Goal: Information Seeking & Learning: Learn about a topic

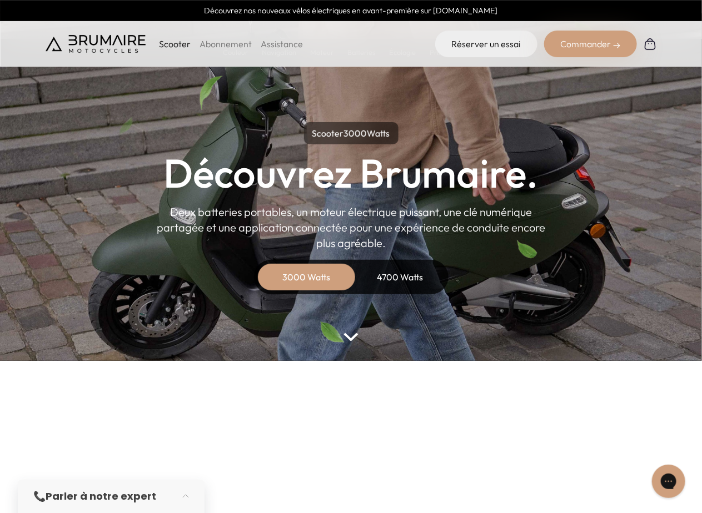
click at [396, 264] on div "4700 Watts" at bounding box center [400, 277] width 89 height 27
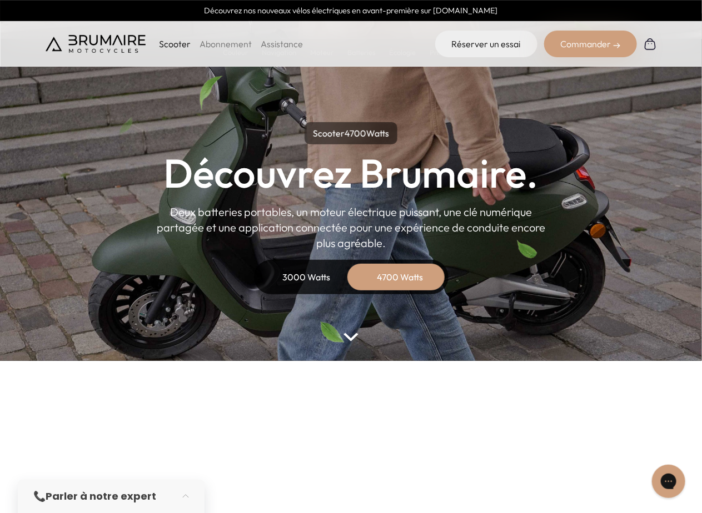
click at [310, 264] on div "3000 Watts" at bounding box center [306, 277] width 89 height 27
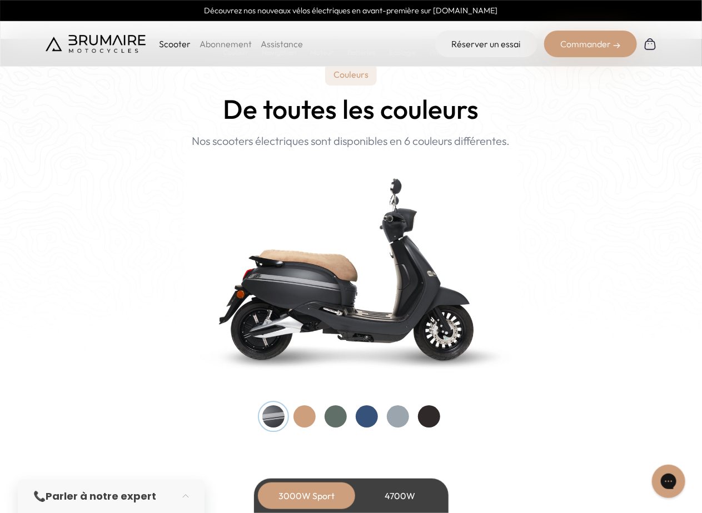
scroll to position [1055, 0]
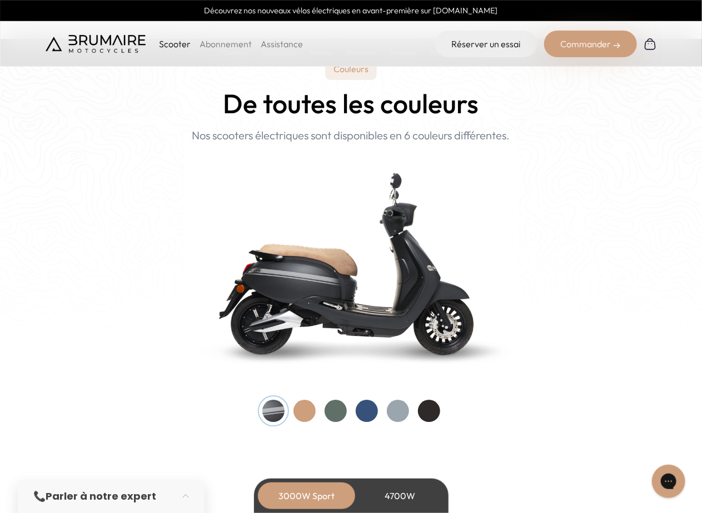
click at [306, 400] on div at bounding box center [304, 411] width 22 height 22
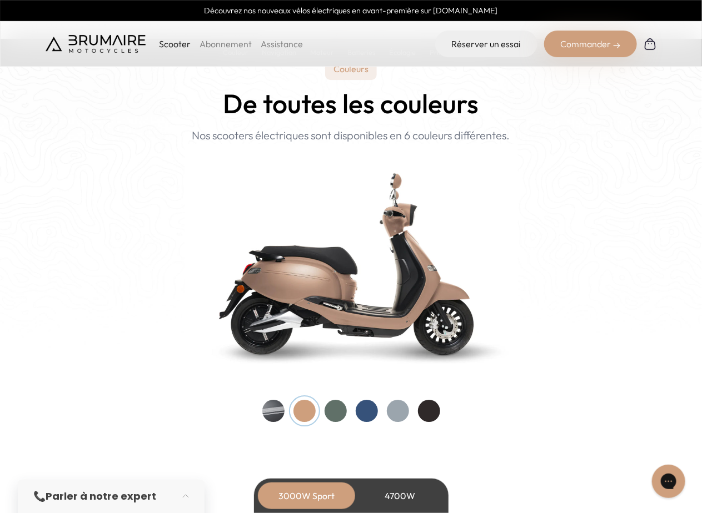
click at [323, 400] on div at bounding box center [351, 411] width 178 height 22
click at [337, 400] on div at bounding box center [335, 411] width 22 height 22
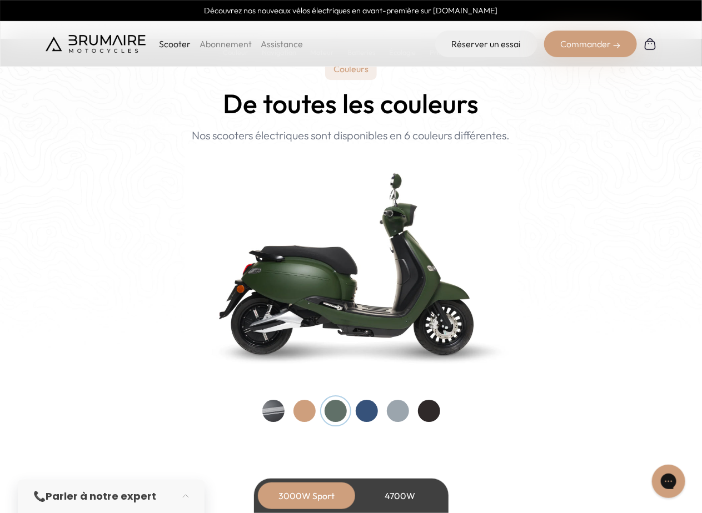
click at [363, 400] on div at bounding box center [367, 411] width 22 height 22
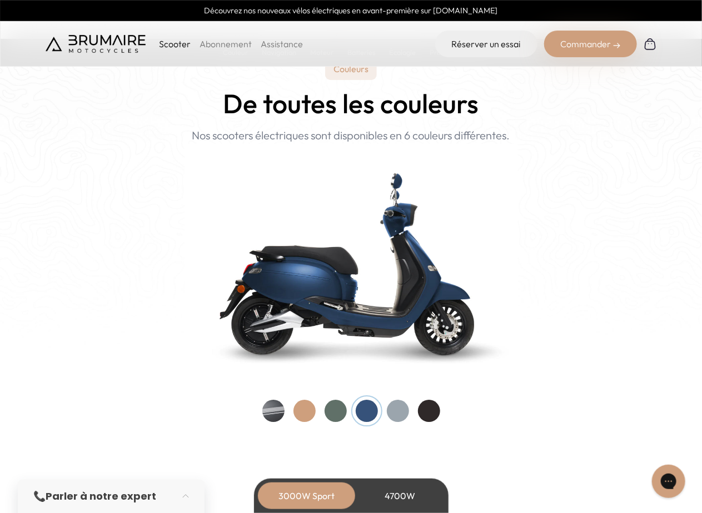
click at [408, 400] on div at bounding box center [398, 411] width 22 height 22
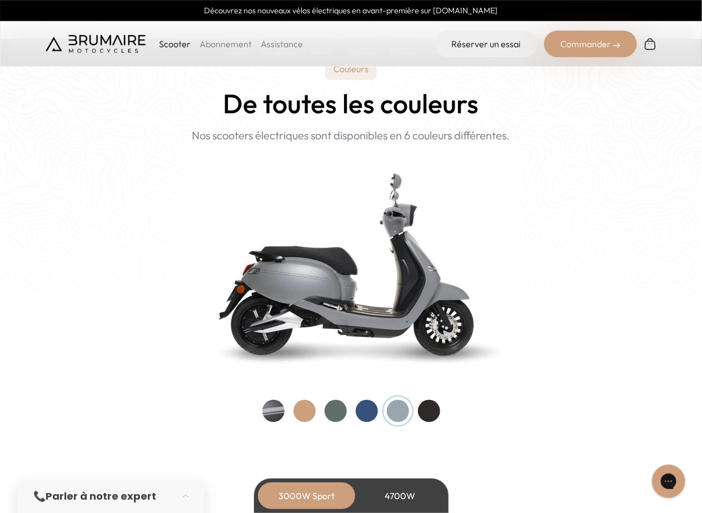
click at [431, 400] on div at bounding box center [429, 411] width 22 height 22
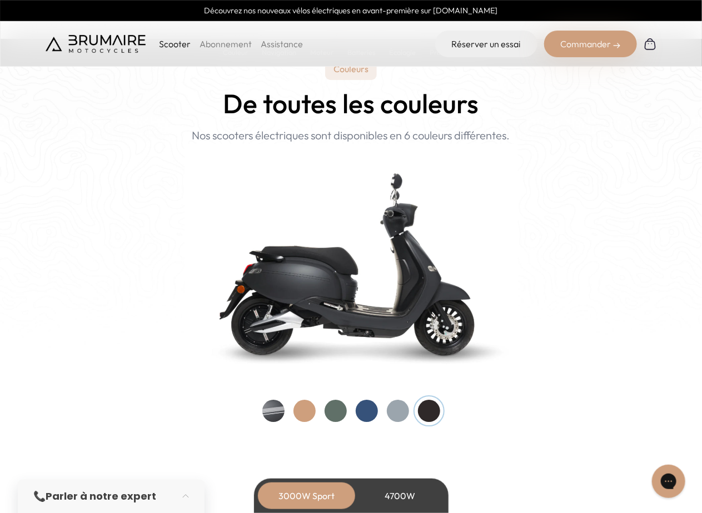
click at [272, 400] on div at bounding box center [273, 411] width 22 height 22
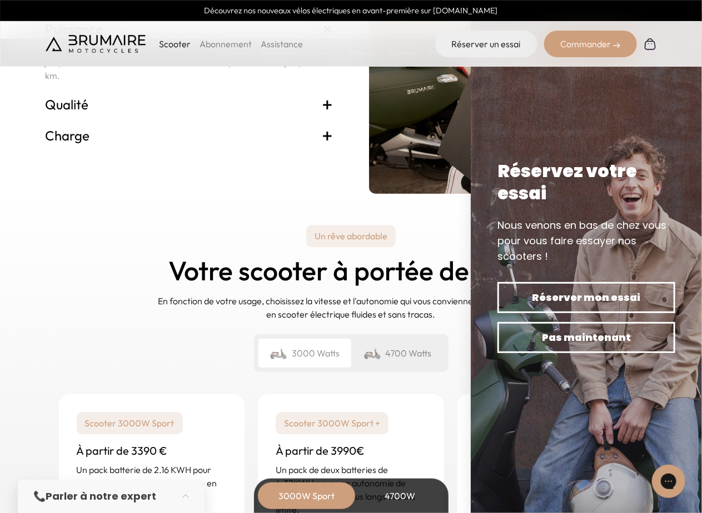
scroll to position [2444, 0]
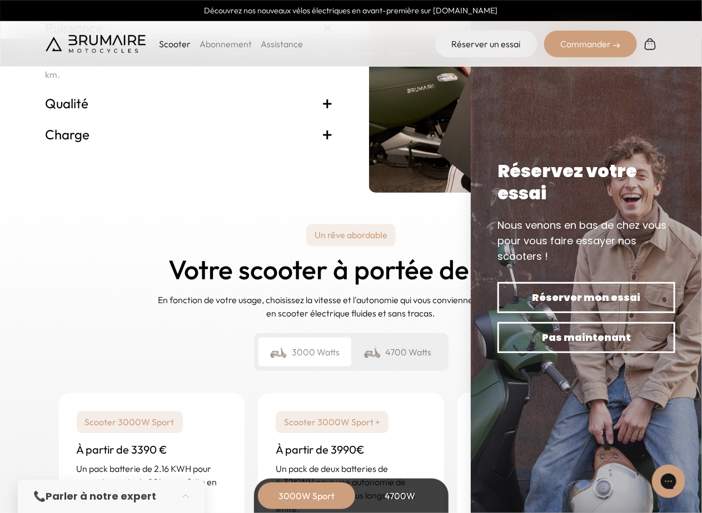
click at [381, 344] on img at bounding box center [372, 352] width 18 height 16
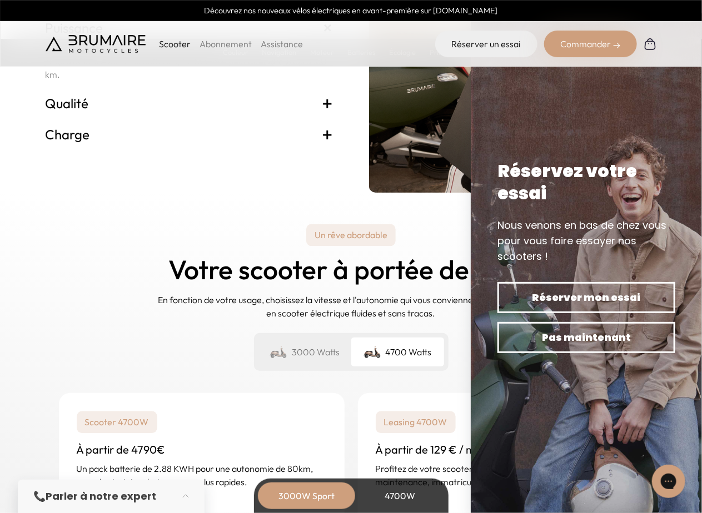
click at [302, 338] on div "3000 Watts" at bounding box center [304, 352] width 93 height 29
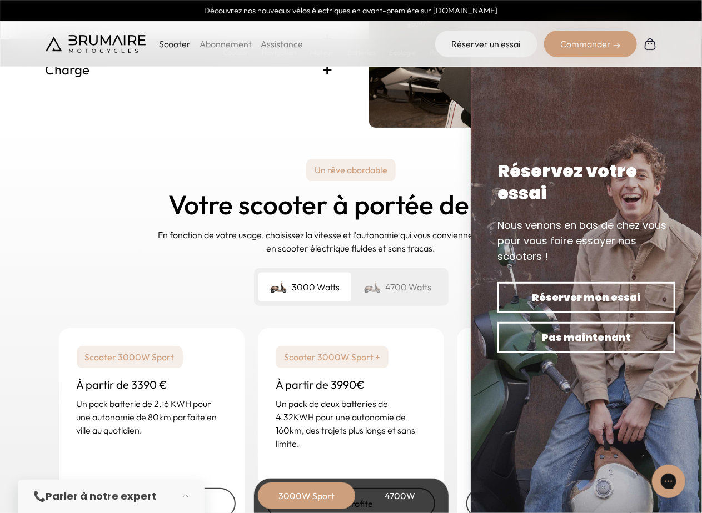
scroll to position [2499, 0]
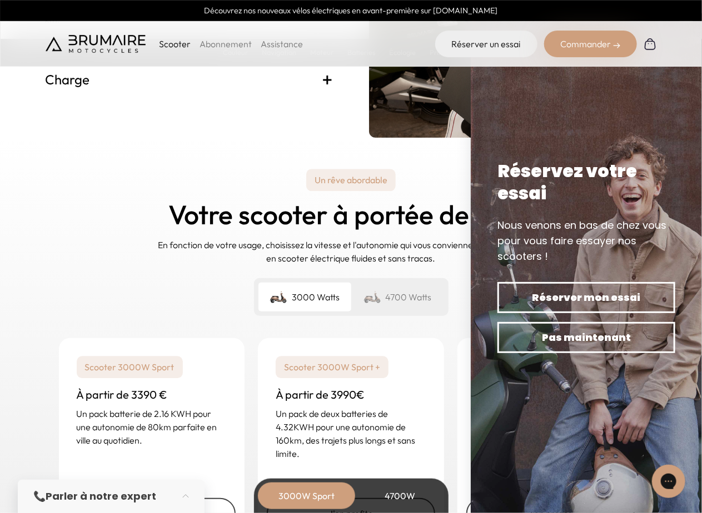
click at [392, 283] on div "4700 Watts" at bounding box center [397, 297] width 93 height 29
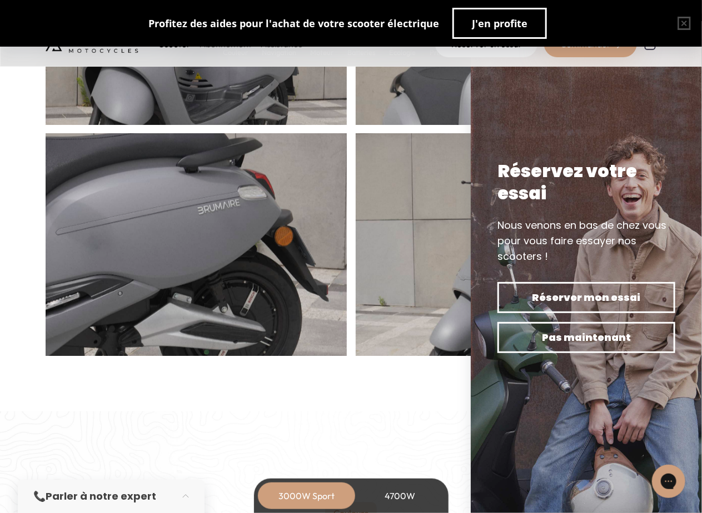
scroll to position [611, 0]
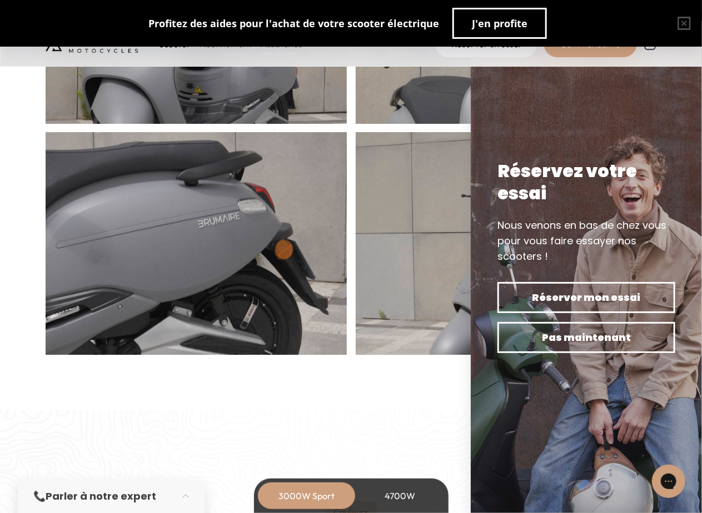
click at [400, 494] on div "4700W" at bounding box center [400, 496] width 89 height 27
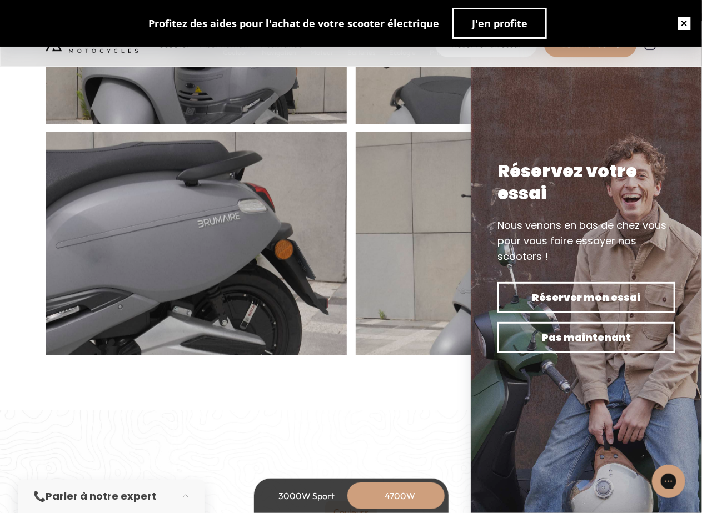
click at [684, 24] on button "button" at bounding box center [684, 24] width 36 height 36
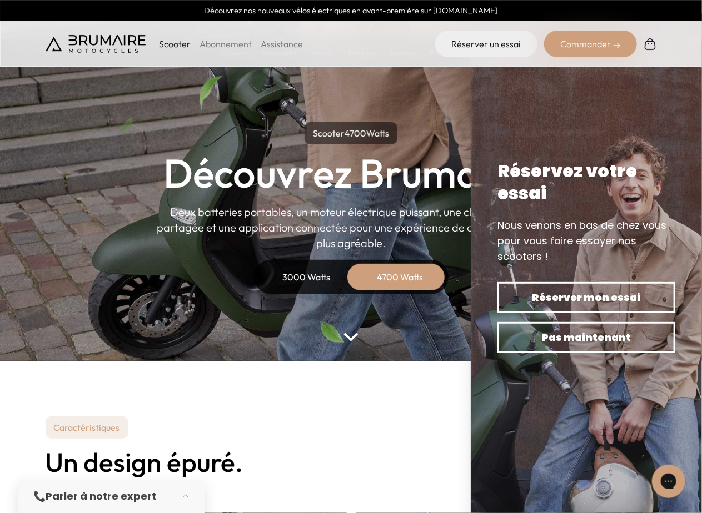
click at [85, 35] on img at bounding box center [96, 44] width 100 height 18
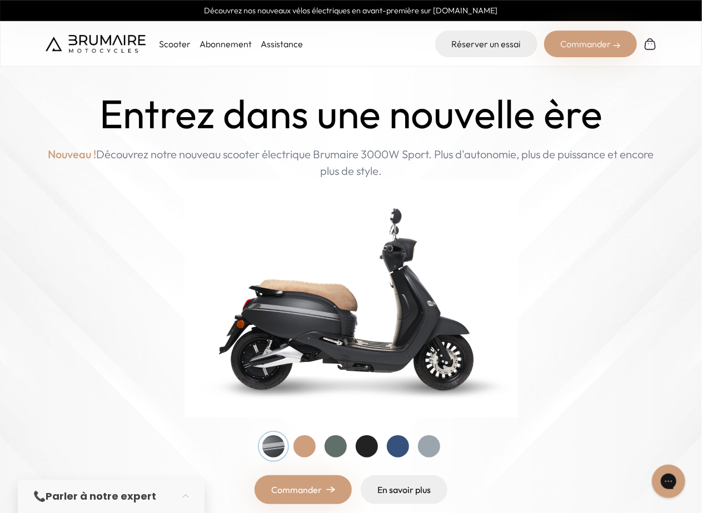
click at [159, 37] on p "Scooter" at bounding box center [175, 43] width 32 height 13
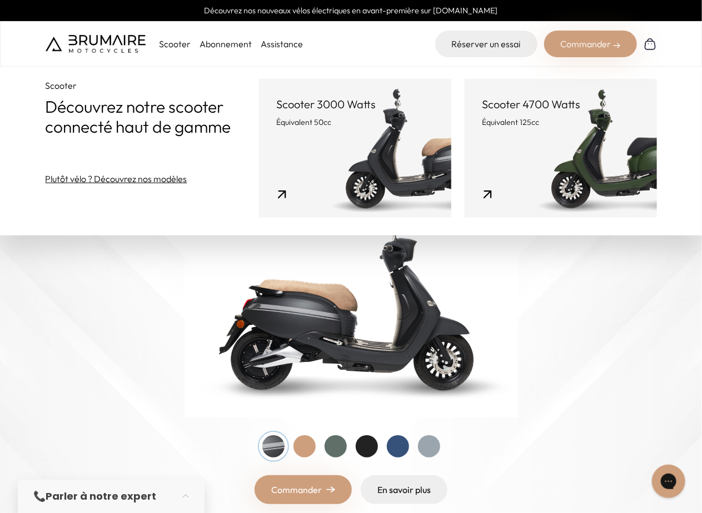
click at [359, 166] on link "Scooter 3000 Watts Équivalent 50cc" at bounding box center [355, 148] width 192 height 139
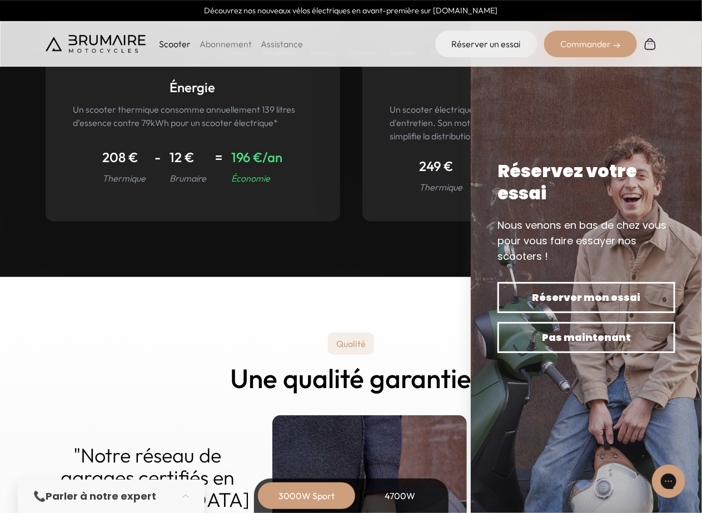
scroll to position [5103, 0]
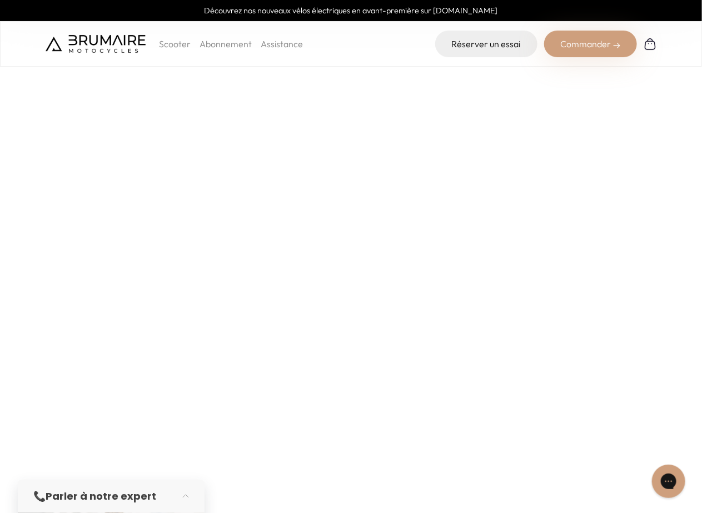
click at [85, 43] on div "Scooter Abonnement Assistance" at bounding box center [174, 44] width 257 height 27
click at [87, 36] on img at bounding box center [96, 44] width 100 height 18
